Goal: Ask a question

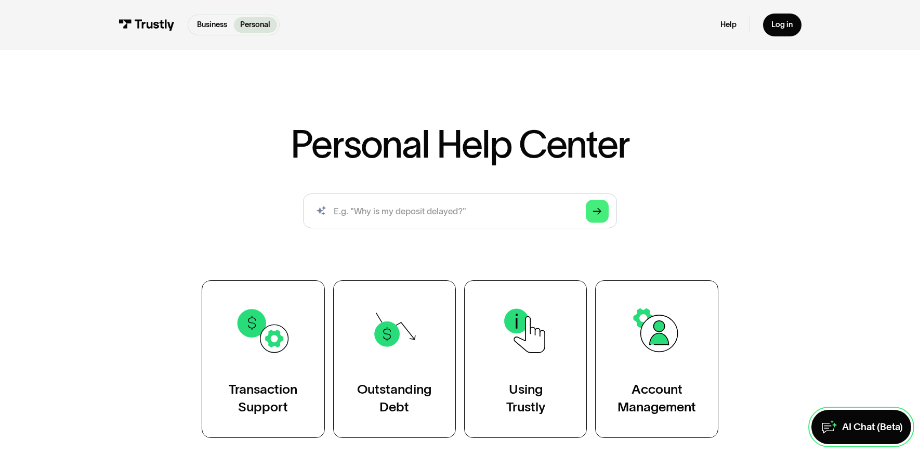
click at [855, 429] on div "AI Chat (Beta)" at bounding box center [872, 426] width 61 height 12
click at [852, 420] on div "AI Chat (Beta)" at bounding box center [872, 426] width 61 height 12
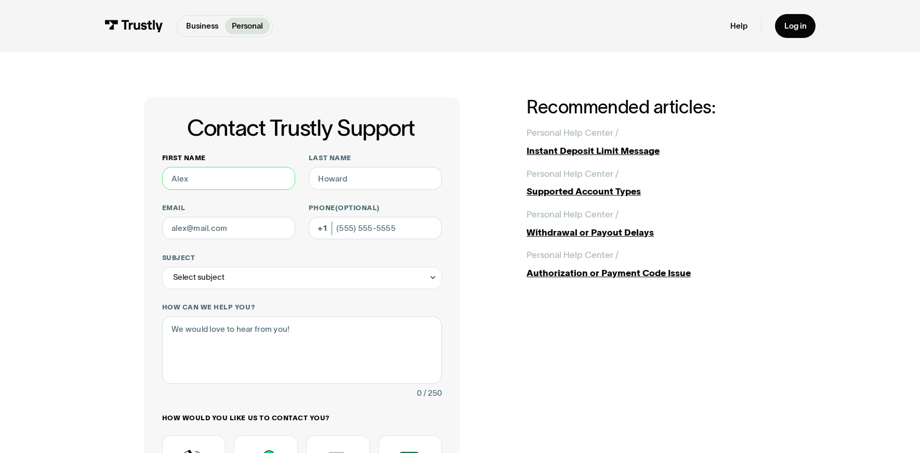
click at [242, 183] on input "First name" at bounding box center [228, 178] width 133 height 22
type input "Tymeka"
click at [350, 178] on input "Last name" at bounding box center [375, 178] width 133 height 22
type input "Lawrence"
click at [258, 234] on input "Email" at bounding box center [228, 228] width 133 height 22
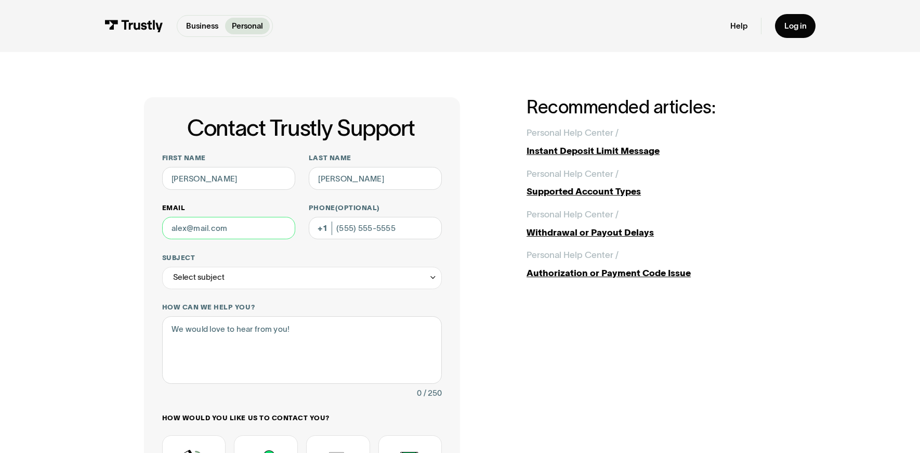
type input "ttlawrence08@brockbeauty.com"
type input "(985) 774-3103"
click at [259, 280] on div "Select subject" at bounding box center [302, 278] width 280 height 22
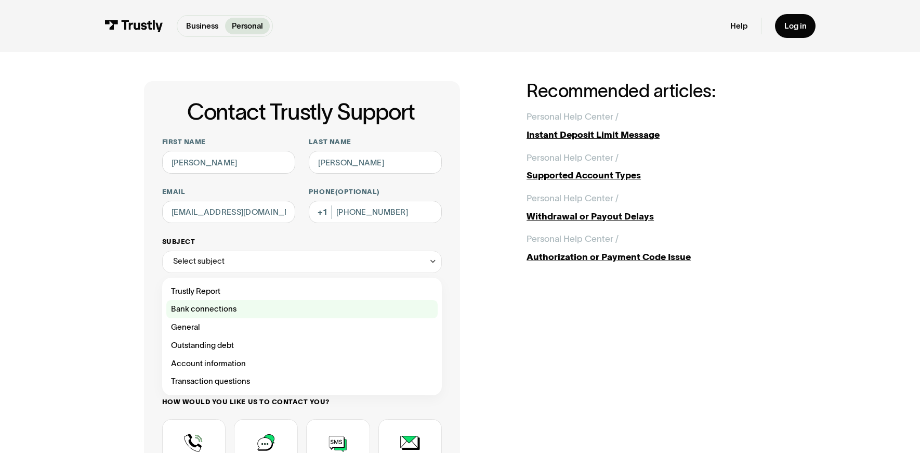
scroll to position [18, 0]
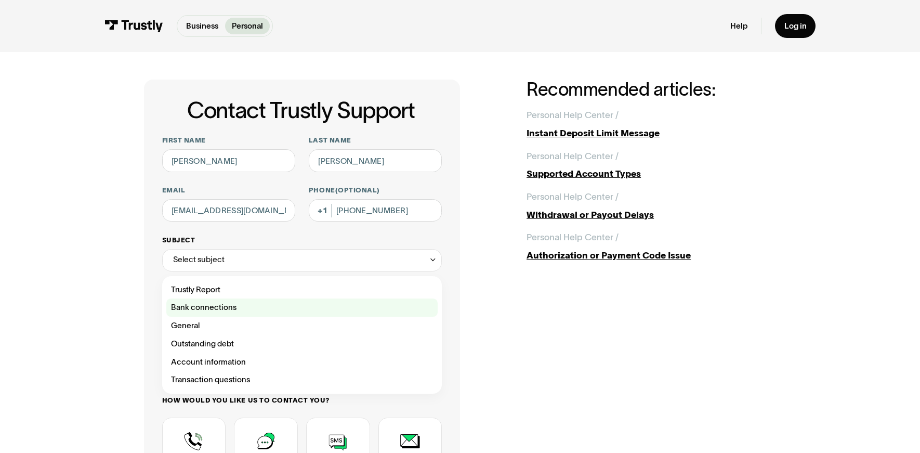
click at [252, 312] on div "Contact Trustly Support" at bounding box center [301, 307] width 271 height 18
type input "**********"
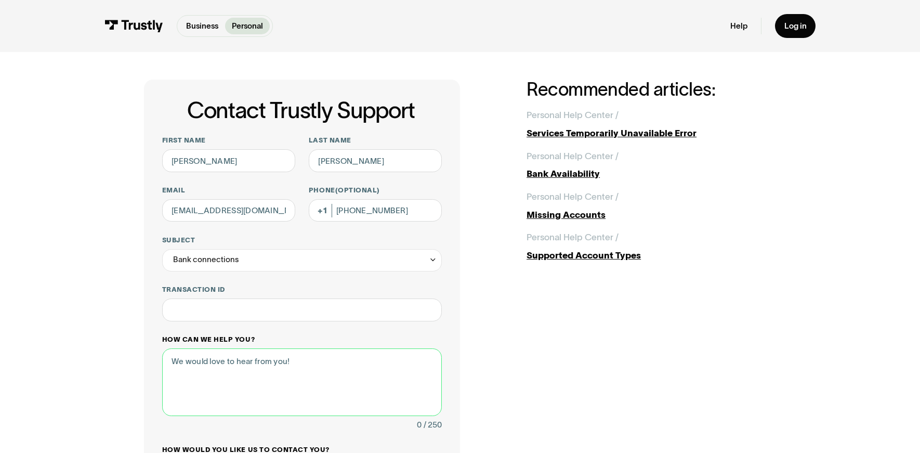
click at [234, 376] on textarea "How can we help you?" at bounding box center [302, 382] width 280 height 68
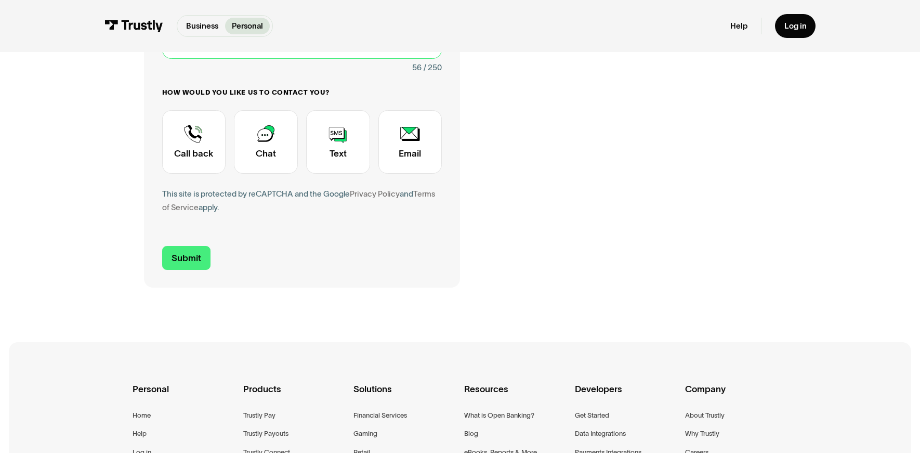
scroll to position [376, 0]
type textarea "My payment method is restricted on Facebook ads manager."
click at [192, 155] on div "Contact Trustly Support" at bounding box center [194, 141] width 64 height 64
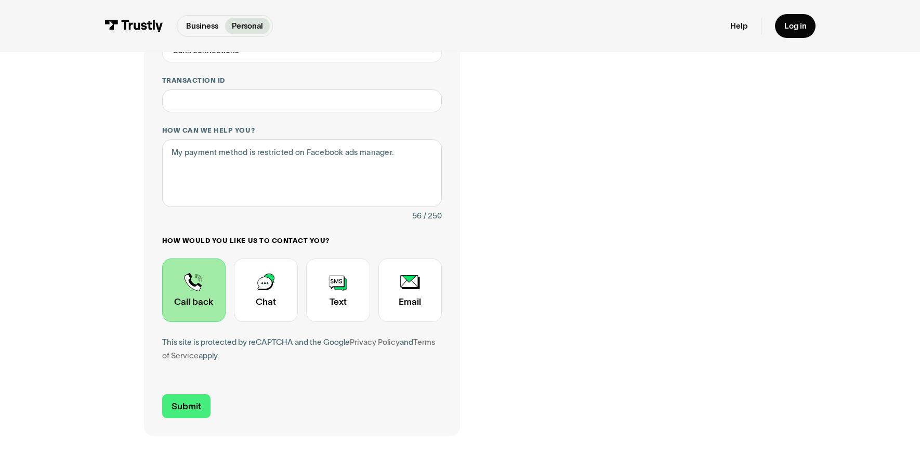
scroll to position [296, 0]
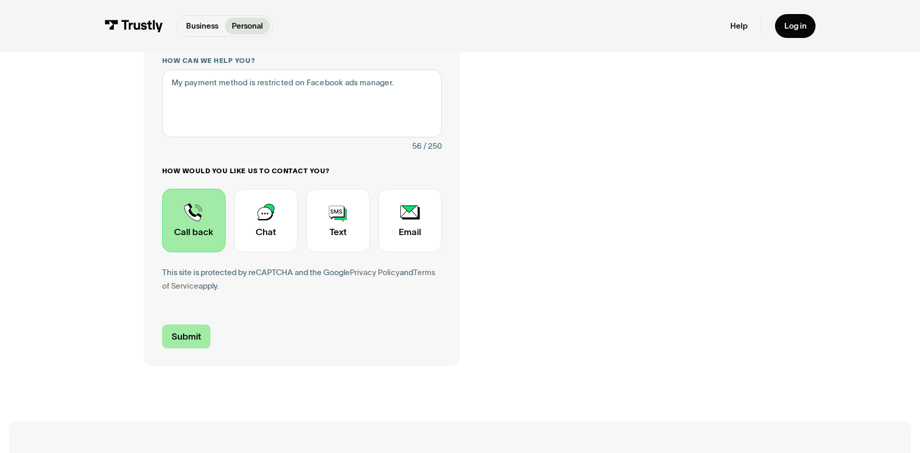
click at [195, 338] on input "Submit" at bounding box center [186, 335] width 49 height 23
type input "+19857743103"
